Goal: Transaction & Acquisition: Purchase product/service

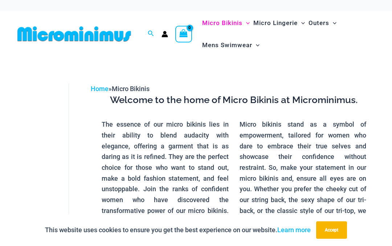
click at [339, 228] on button "Accept" at bounding box center [331, 230] width 31 height 17
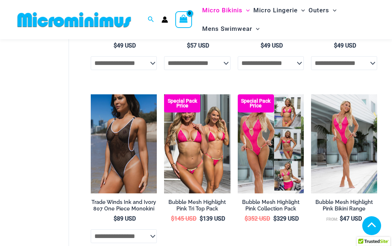
scroll to position [756, 0]
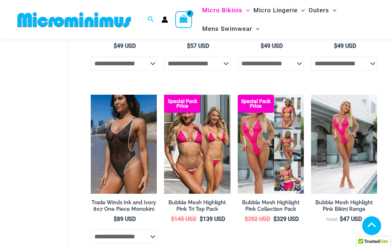
click at [270, 10] on span "Micro Lingerie" at bounding box center [276, 10] width 44 height 19
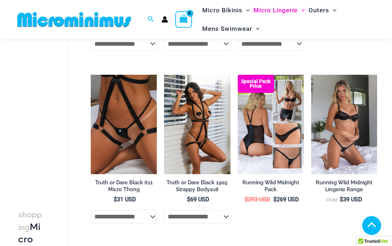
scroll to position [434, 0]
click at [321, 9] on span "Outers" at bounding box center [319, 10] width 21 height 19
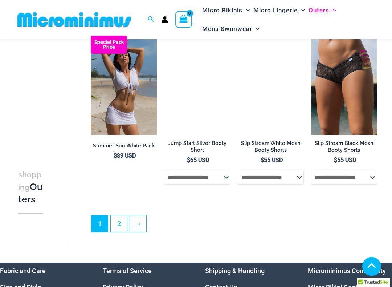
scroll to position [1329, 0]
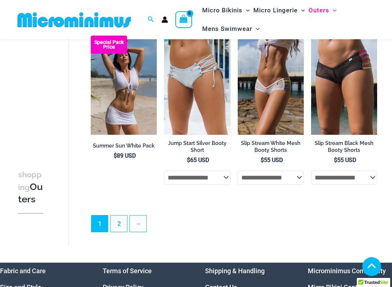
click at [120, 229] on link "2" at bounding box center [119, 223] width 16 height 16
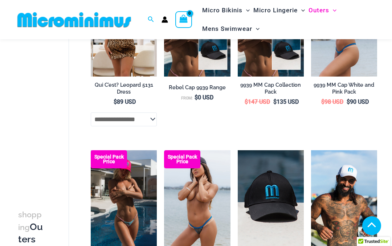
scroll to position [291, 0]
